Goal: Obtain resource: Download file/media

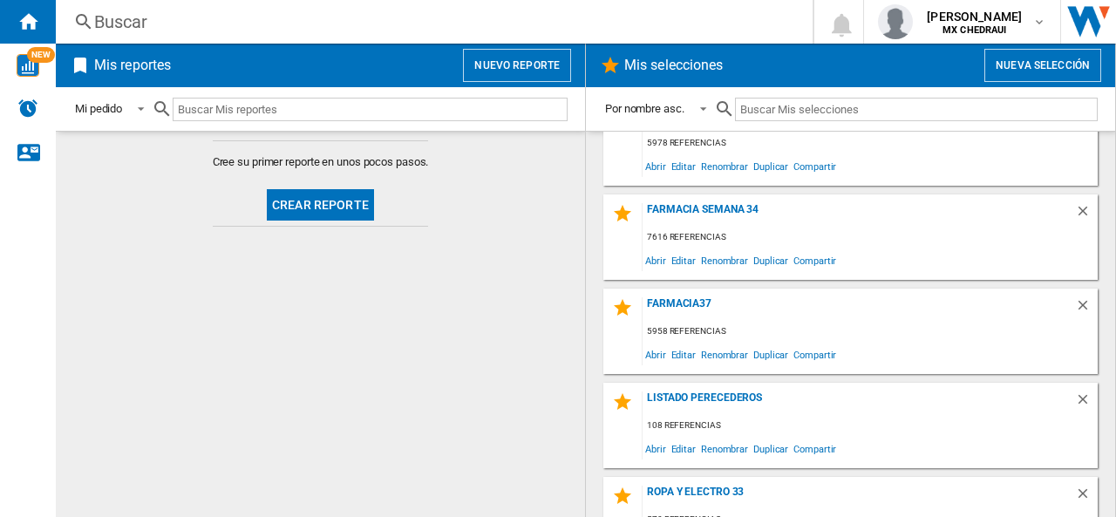
scroll to position [241, 0]
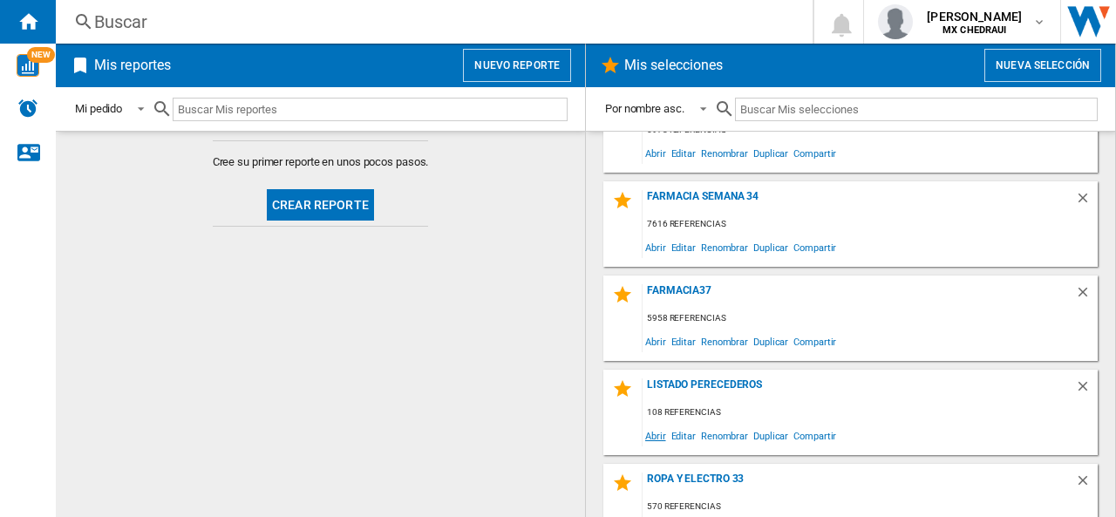
click at [657, 435] on span "Abrir" at bounding box center [655, 436] width 26 height 24
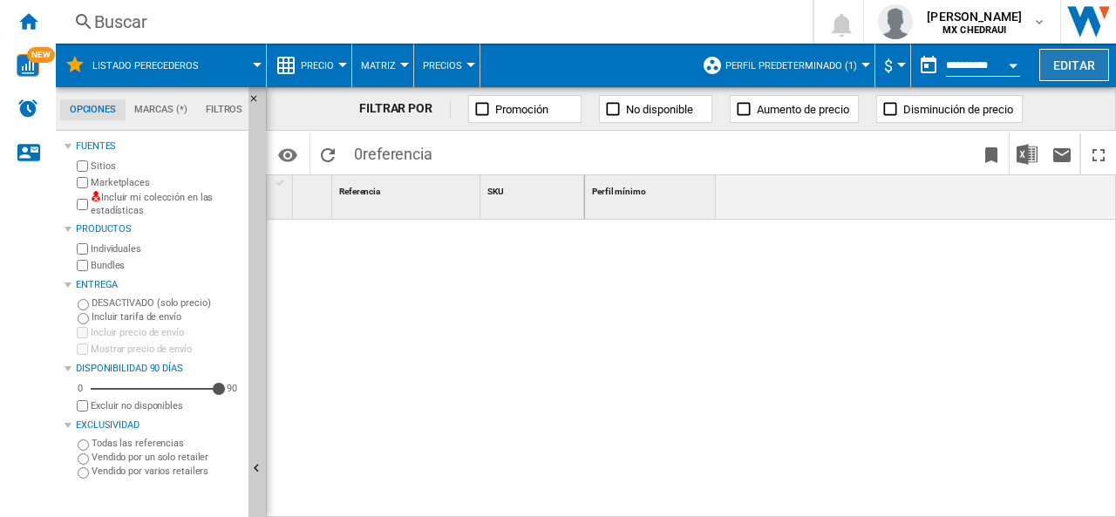
click at [1044, 58] on button "Editar" at bounding box center [1074, 65] width 70 height 32
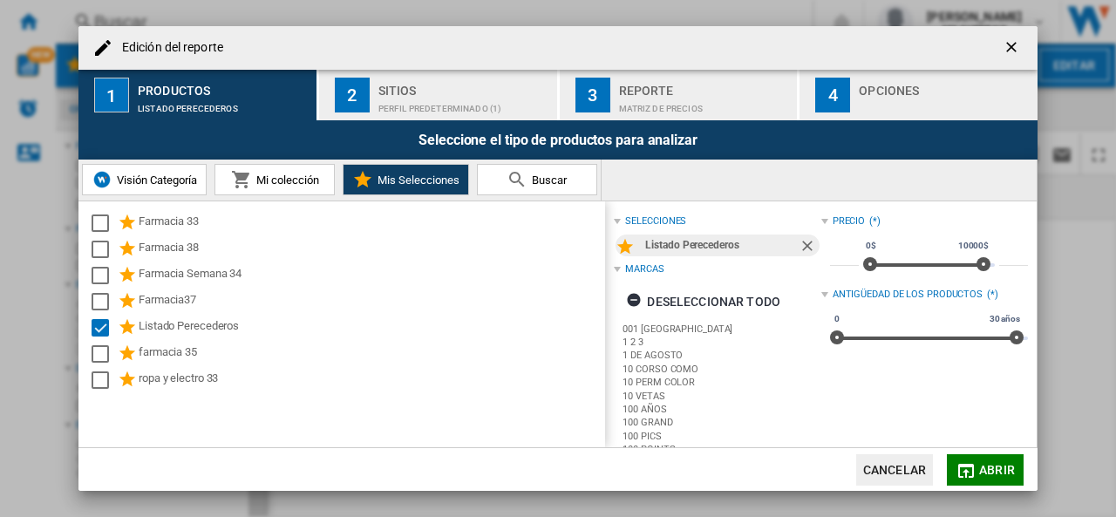
click at [407, 118] on button "2 Sitios Perfil predeterminado (1)" at bounding box center [439, 95] width 240 height 51
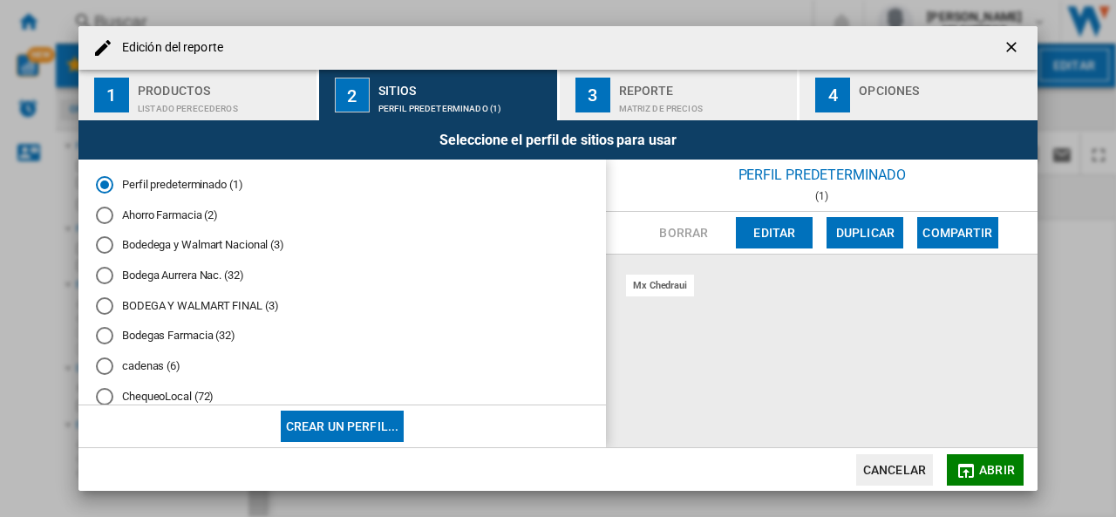
click at [105, 305] on div "BODEGA Y WALMART FINAL (3)" at bounding box center [104, 305] width 17 height 17
click at [662, 105] on div "Matriz de precios" at bounding box center [705, 104] width 172 height 18
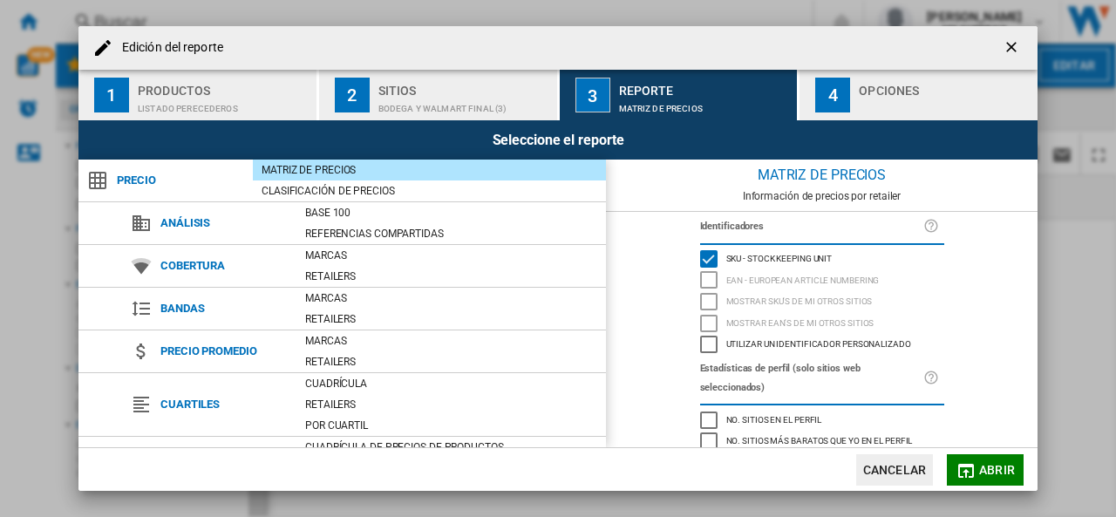
scroll to position [202, 0]
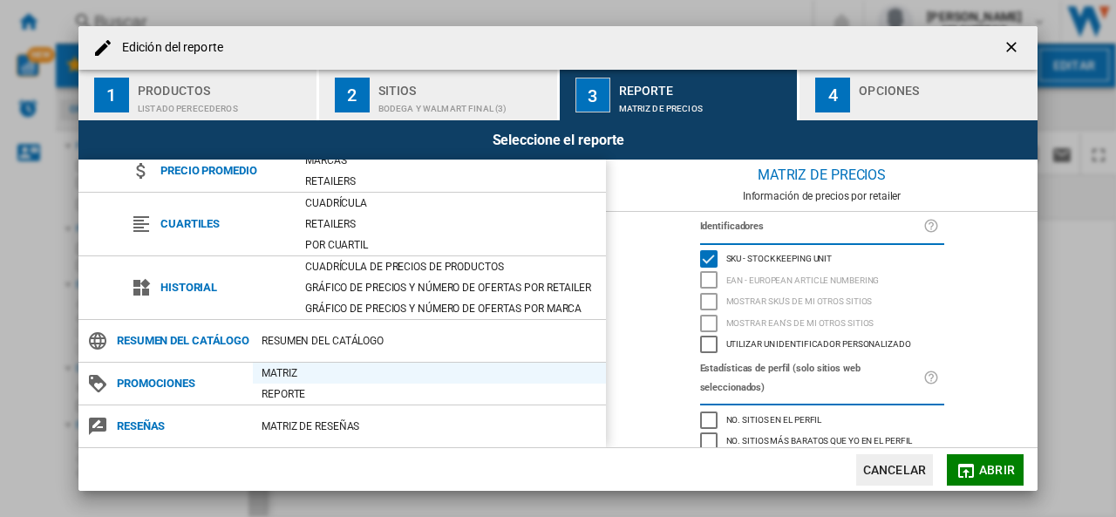
click at [279, 377] on div "Matriz" at bounding box center [429, 372] width 353 height 17
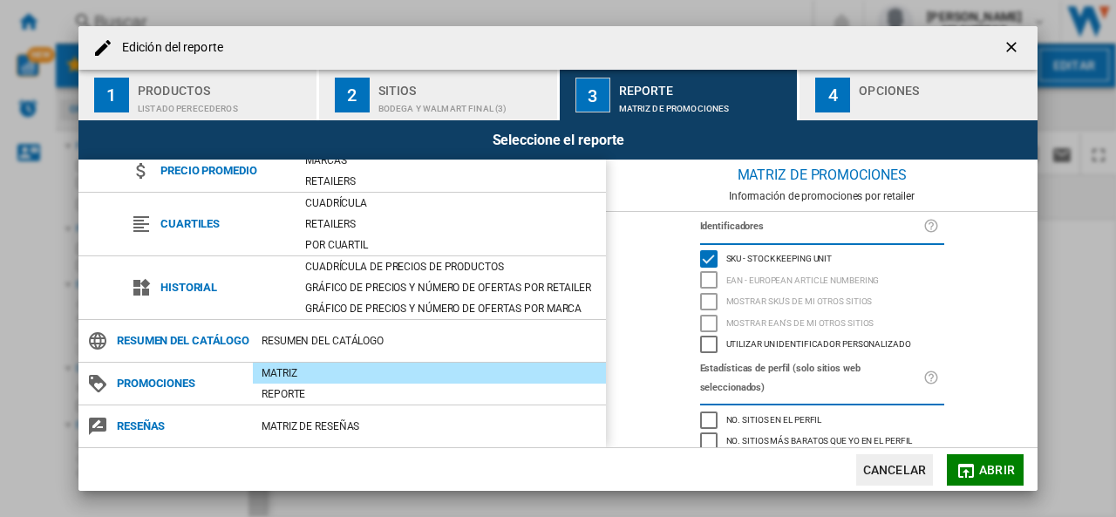
click at [852, 98] on button "4 Opciones" at bounding box center [918, 95] width 238 height 51
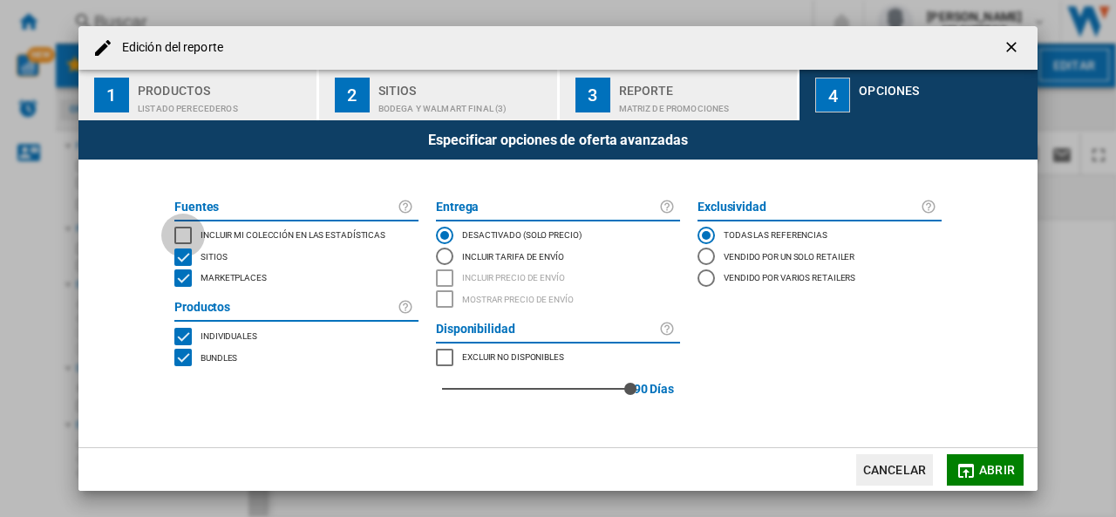
click at [180, 233] on div "INCLUDE MY SITE" at bounding box center [182, 235] width 17 height 17
click at [980, 467] on button "Abrir" at bounding box center [984, 469] width 77 height 31
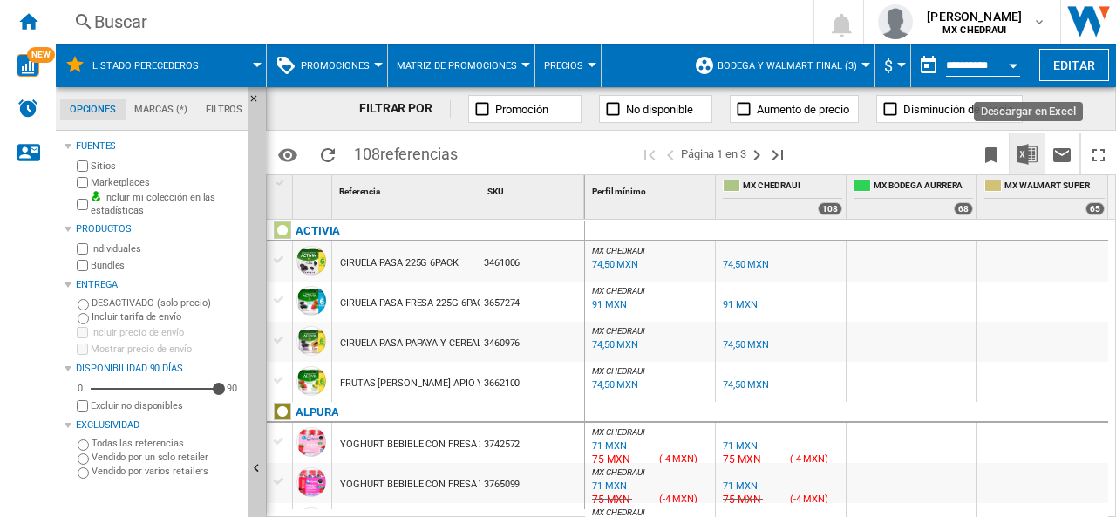
click at [1030, 153] on img "Descargar en Excel" at bounding box center [1026, 154] width 21 height 21
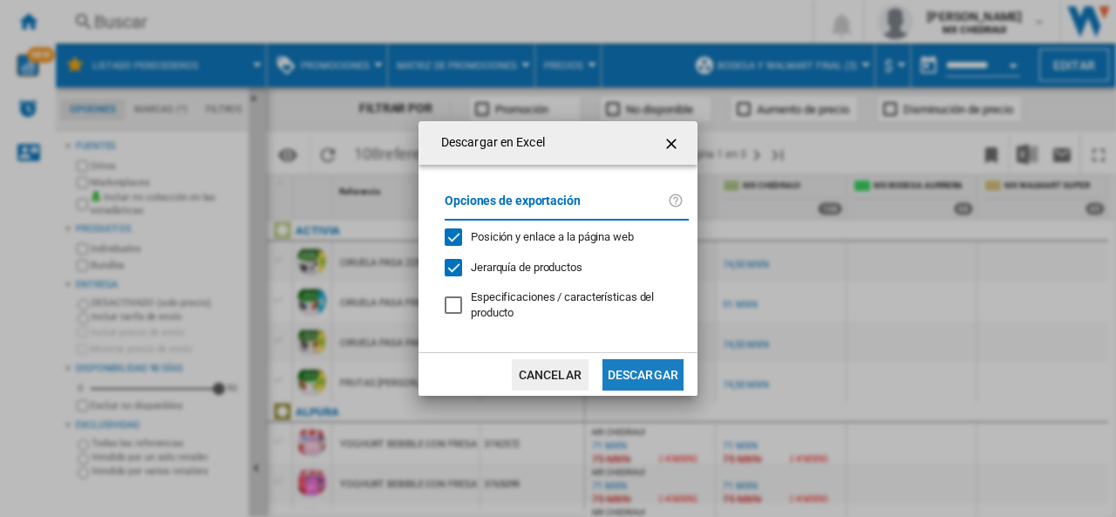
click at [617, 368] on button "Descargar" at bounding box center [642, 374] width 81 height 31
